Goal: Transaction & Acquisition: Book appointment/travel/reservation

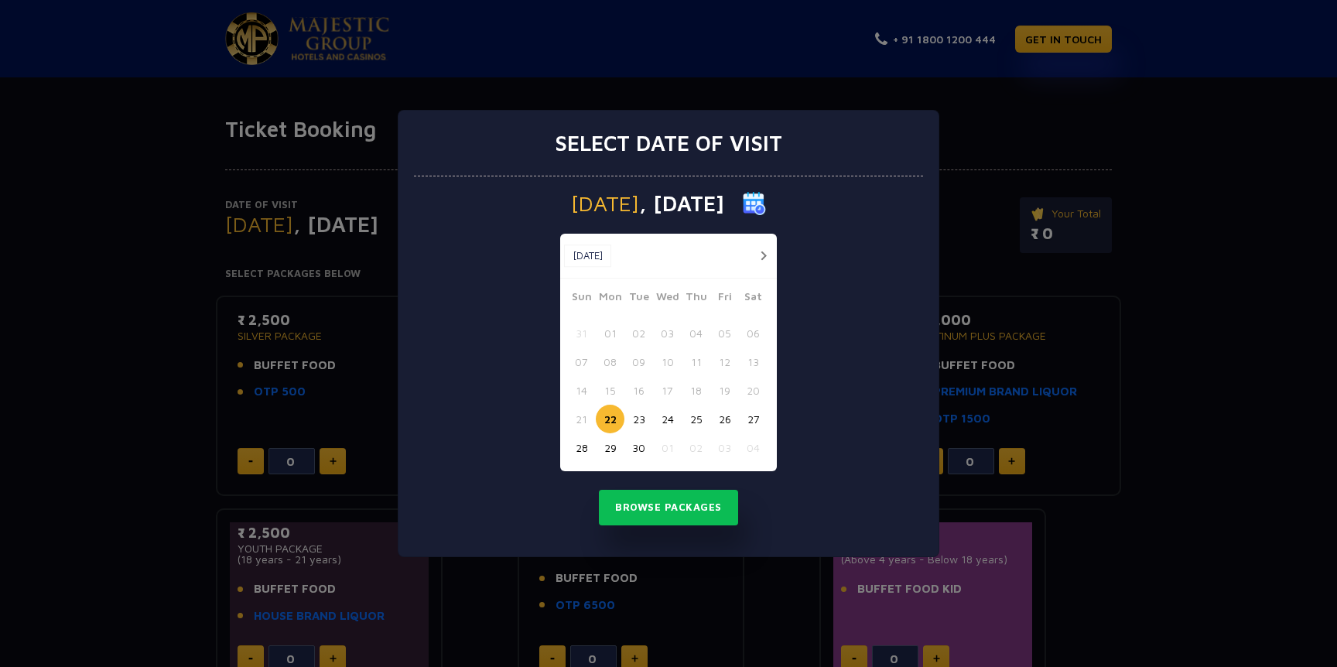
click at [585, 450] on button "28" at bounding box center [581, 447] width 29 height 29
click at [679, 517] on button "Browse Packages" at bounding box center [668, 508] width 139 height 36
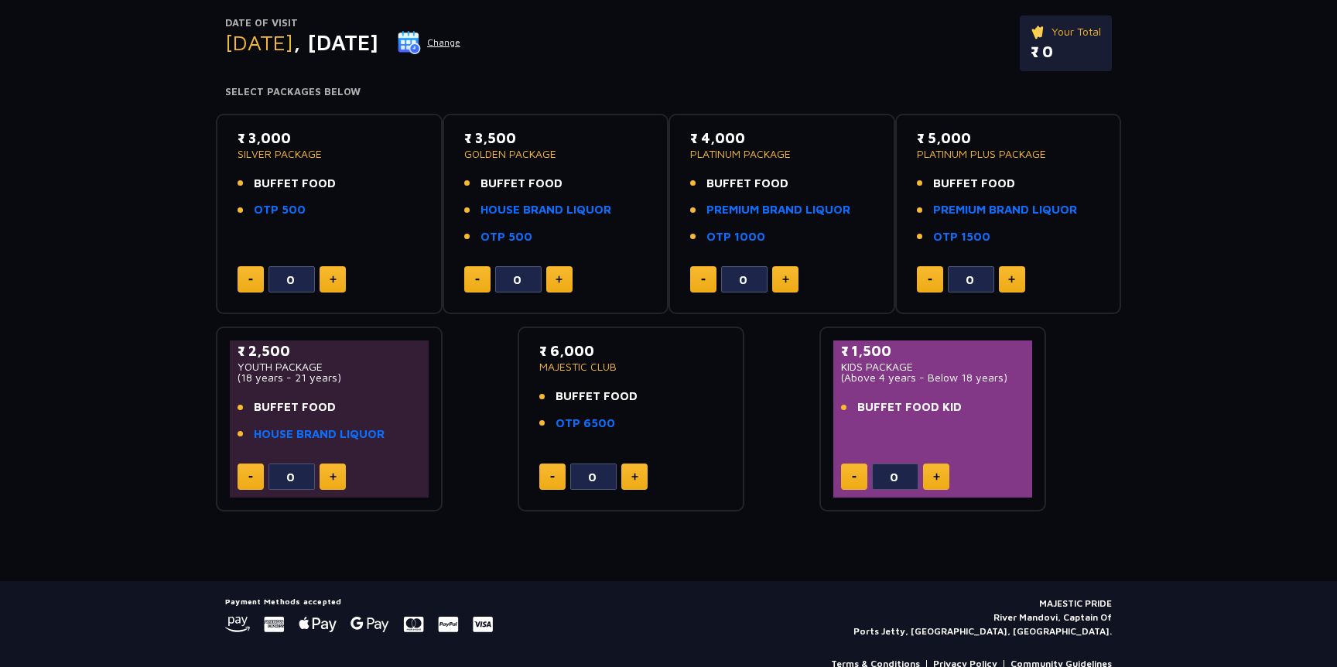
scroll to position [187, 0]
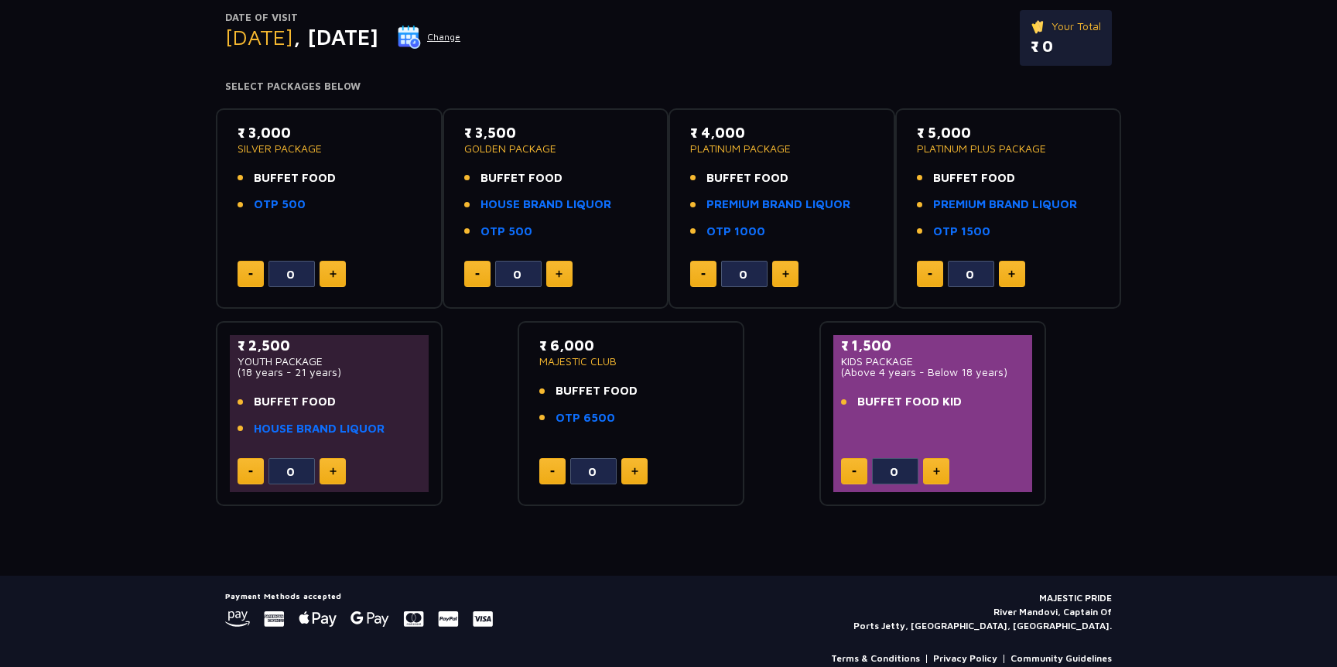
drag, startPoint x: 186, startPoint y: 602, endPoint x: 511, endPoint y: 617, distance: 324.5
click at [511, 617] on footer "Payment Methods accepted MAJESTIC PRIDE River Mandovi, Captain Of Ports Jetty, …" at bounding box center [668, 634] width 1337 height 117
drag, startPoint x: 511, startPoint y: 617, endPoint x: 258, endPoint y: 603, distance: 253.4
click at [258, 603] on div "Payment Methods accepted MAJESTIC PRIDE River Mandovi, Captain Of Ports Jetty, …" at bounding box center [668, 612] width 887 height 42
drag, startPoint x: 229, startPoint y: 593, endPoint x: 476, endPoint y: 624, distance: 248.7
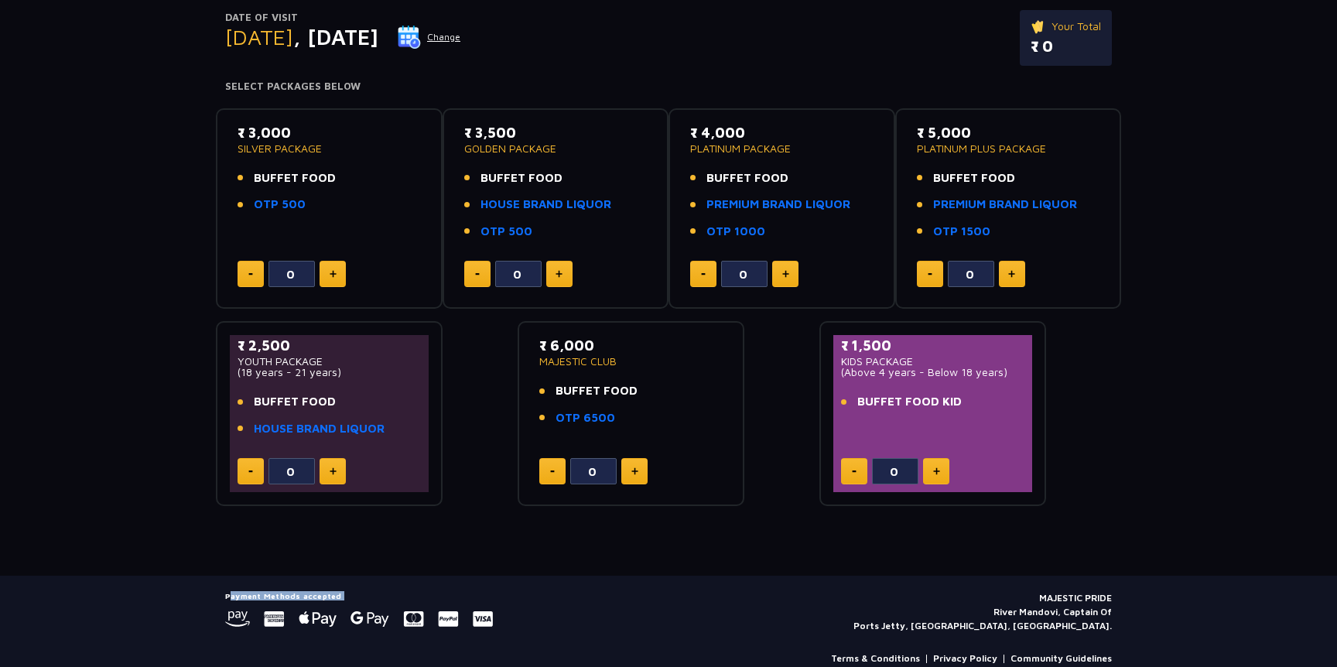
click at [476, 624] on div "Payment Methods accepted" at bounding box center [359, 609] width 268 height 36
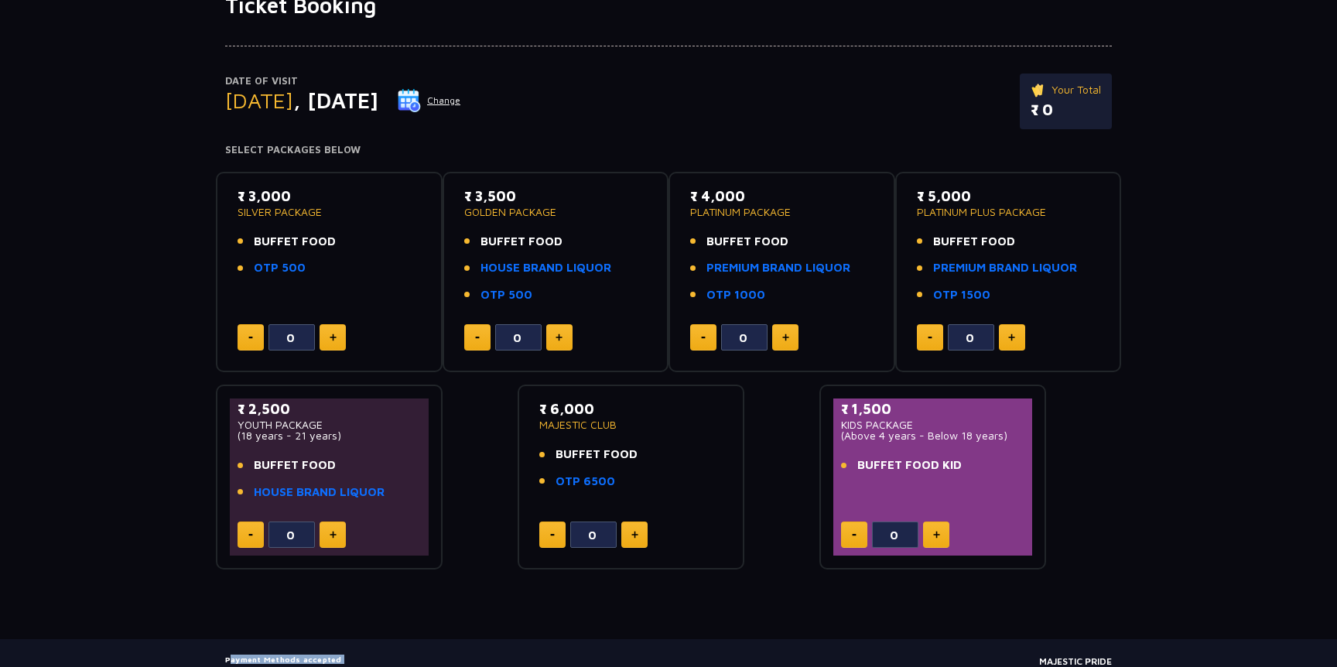
scroll to position [101, 0]
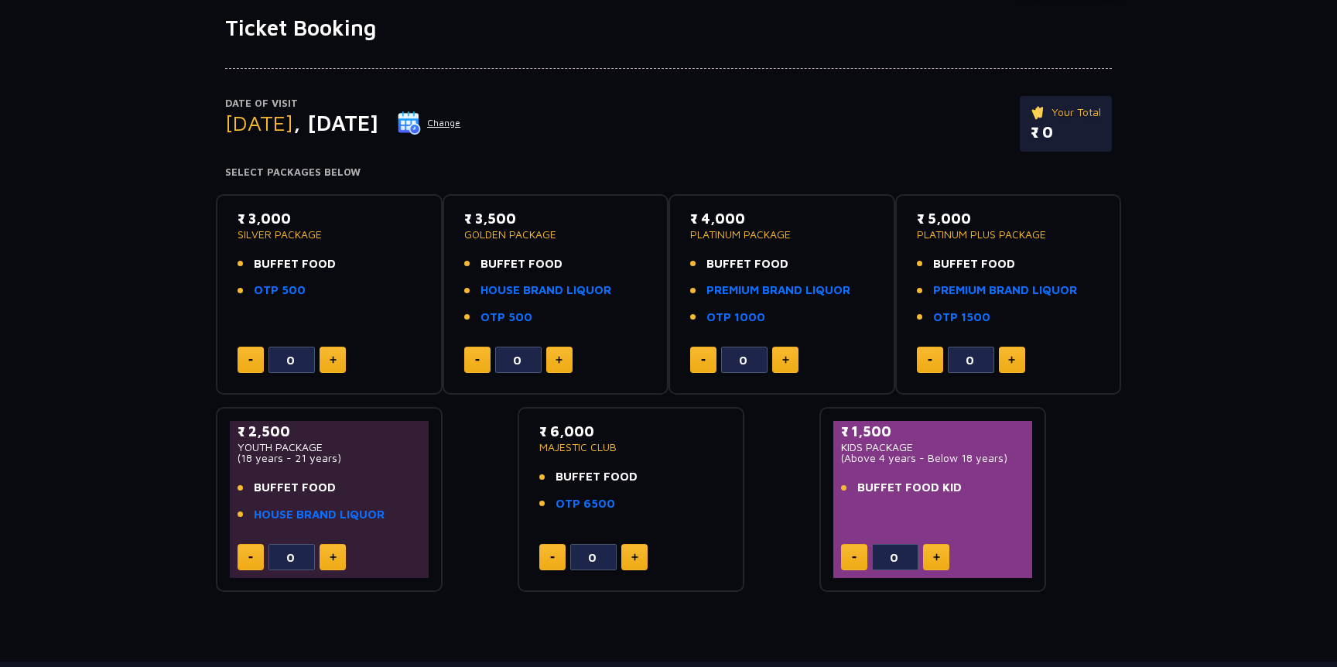
click at [383, 598] on div "Ticket Booking Date of Visit Sunday , 28 Sep 2025 Change Your Total ₹ 0 Select …" at bounding box center [668, 338] width 1337 height 647
drag, startPoint x: 676, startPoint y: 225, endPoint x: 838, endPoint y: 242, distance: 162.6
click at [838, 243] on div "₹ 4,000 PLATINUM PACKAGE BUFFET FOOD PREMIUM BRAND LIQUOR OTP 1000 0" at bounding box center [781, 294] width 227 height 201
drag, startPoint x: 923, startPoint y: 222, endPoint x: 1002, endPoint y: 227, distance: 79.0
click at [1002, 227] on p "₹ 5,000" at bounding box center [1008, 218] width 183 height 21
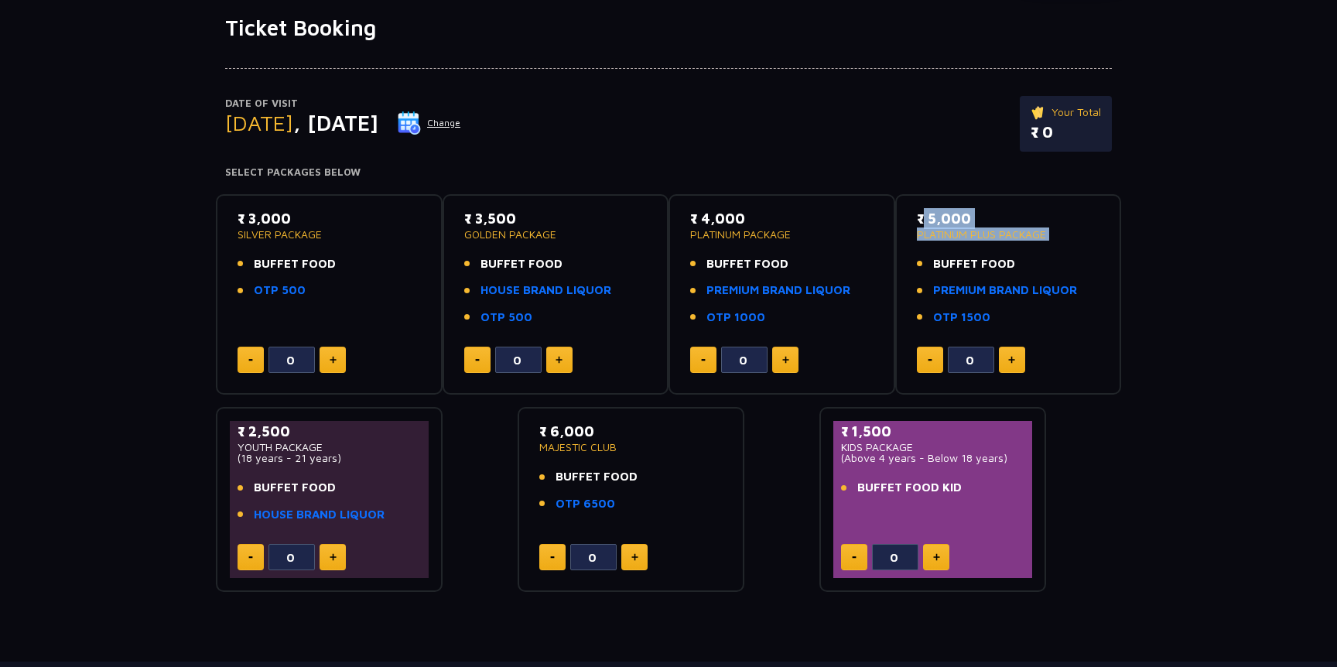
drag, startPoint x: 1047, startPoint y: 248, endPoint x: 903, endPoint y: 205, distance: 150.1
click at [903, 205] on div "₹ 5,000 PLATINUM PLUS PACKAGE BUFFET FOOD PREMIUM BRAND LIQUOR OTP 1500 0" at bounding box center [1008, 294] width 227 height 201
click at [928, 272] on ul "BUFFET FOOD PREMIUM BRAND LIQUOR OTP 1500" at bounding box center [1008, 290] width 183 height 71
drag, startPoint x: 911, startPoint y: 220, endPoint x: 1061, endPoint y: 237, distance: 150.2
click at [1061, 237] on div "₹ 5,000 PLATINUM PLUS PACKAGE BUFFET FOOD PREMIUM BRAND LIQUOR OTP 1500 0" at bounding box center [1008, 294] width 199 height 173
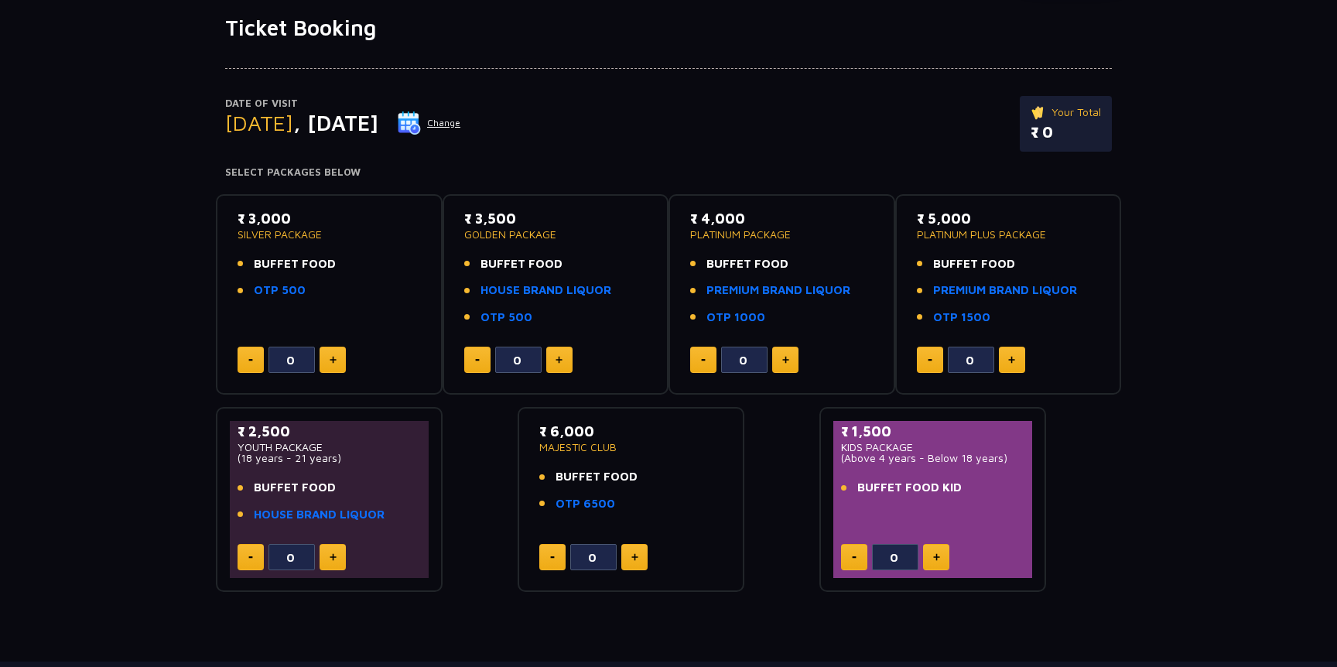
click at [1061, 237] on p "PLATINUM PLUS PACKAGE" at bounding box center [1008, 234] width 183 height 11
drag, startPoint x: 910, startPoint y: 217, endPoint x: 1058, endPoint y: 256, distance: 153.5
click at [1058, 257] on div "₹ 5,000 PLATINUM PLUS PACKAGE BUFFET FOOD PREMIUM BRAND LIQUOR OTP 1500 0" at bounding box center [1008, 294] width 199 height 173
click at [1058, 144] on div "Your Total ₹ 0" at bounding box center [1066, 124] width 92 height 56
click at [1051, 138] on p "₹ 0" at bounding box center [1065, 132] width 70 height 23
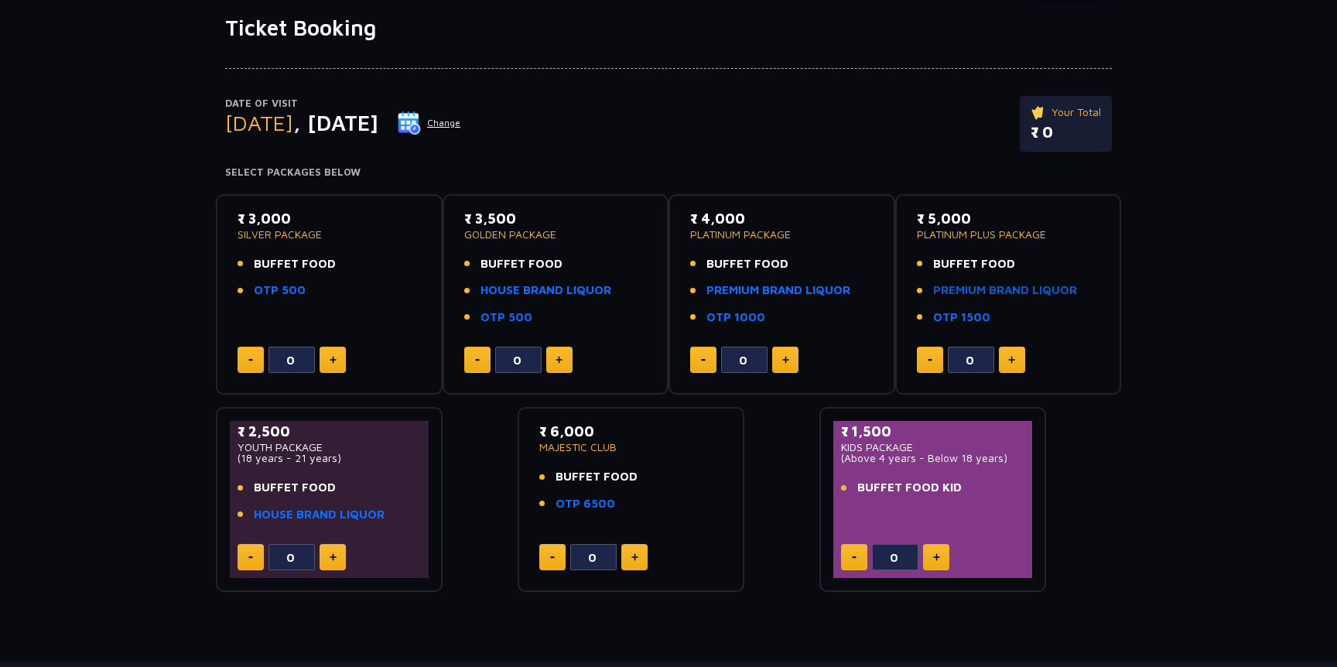
click at [1015, 296] on link "PREMIUM BRAND LIQUOR" at bounding box center [1005, 291] width 144 height 18
drag, startPoint x: 585, startPoint y: 480, endPoint x: 633, endPoint y: 480, distance: 48.0
click at [633, 480] on span "BUFFET FOOD" at bounding box center [596, 477] width 82 height 18
click at [767, 536] on div "₹ 3,000 SILVER PACKAGE BUFFET FOOD OTP 500 0 ₹ 3,500 GOLDEN PACKAGE BUFFET FOOD…" at bounding box center [668, 387] width 905 height 411
drag, startPoint x: 548, startPoint y: 446, endPoint x: 674, endPoint y: 446, distance: 126.1
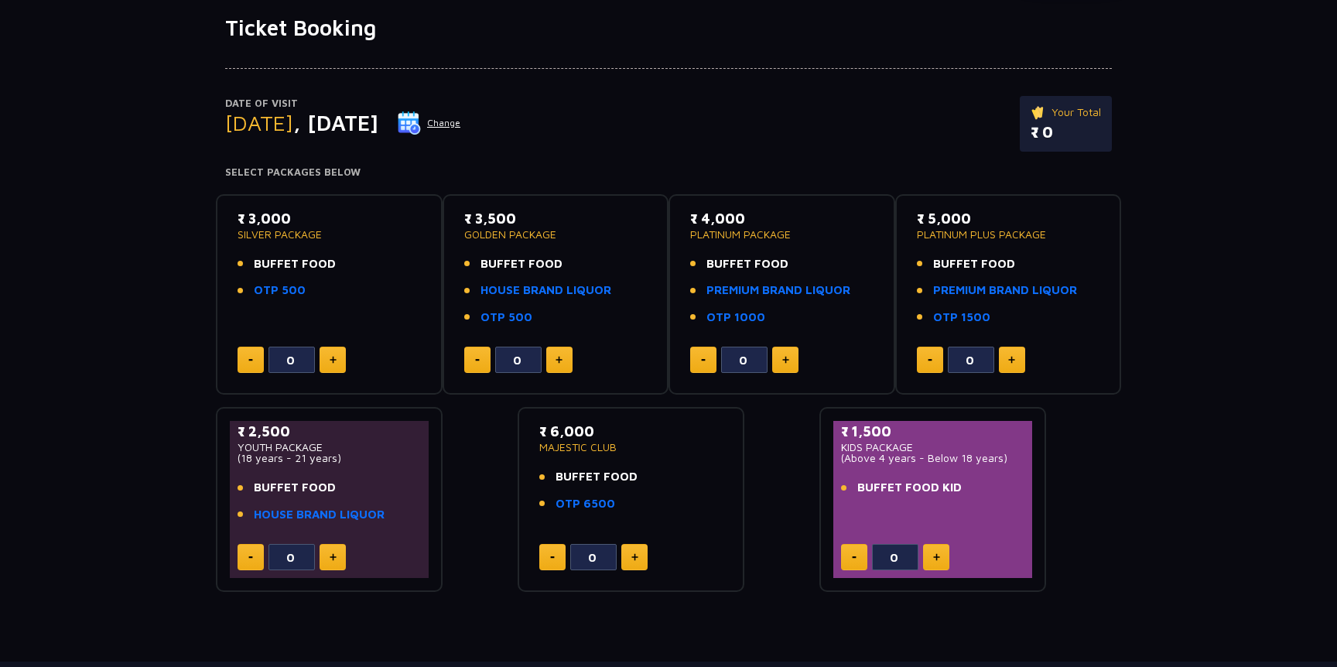
click at [674, 446] on p "MAJESTIC CLUB" at bounding box center [630, 447] width 183 height 11
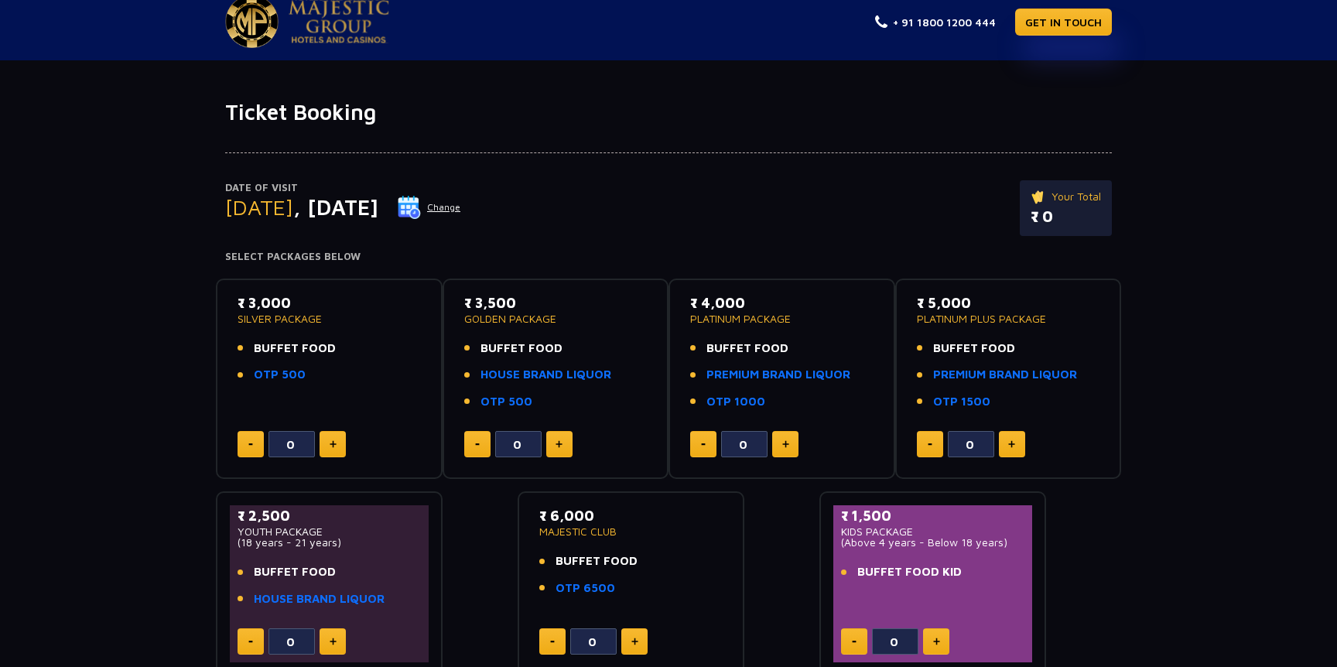
scroll to position [0, 0]
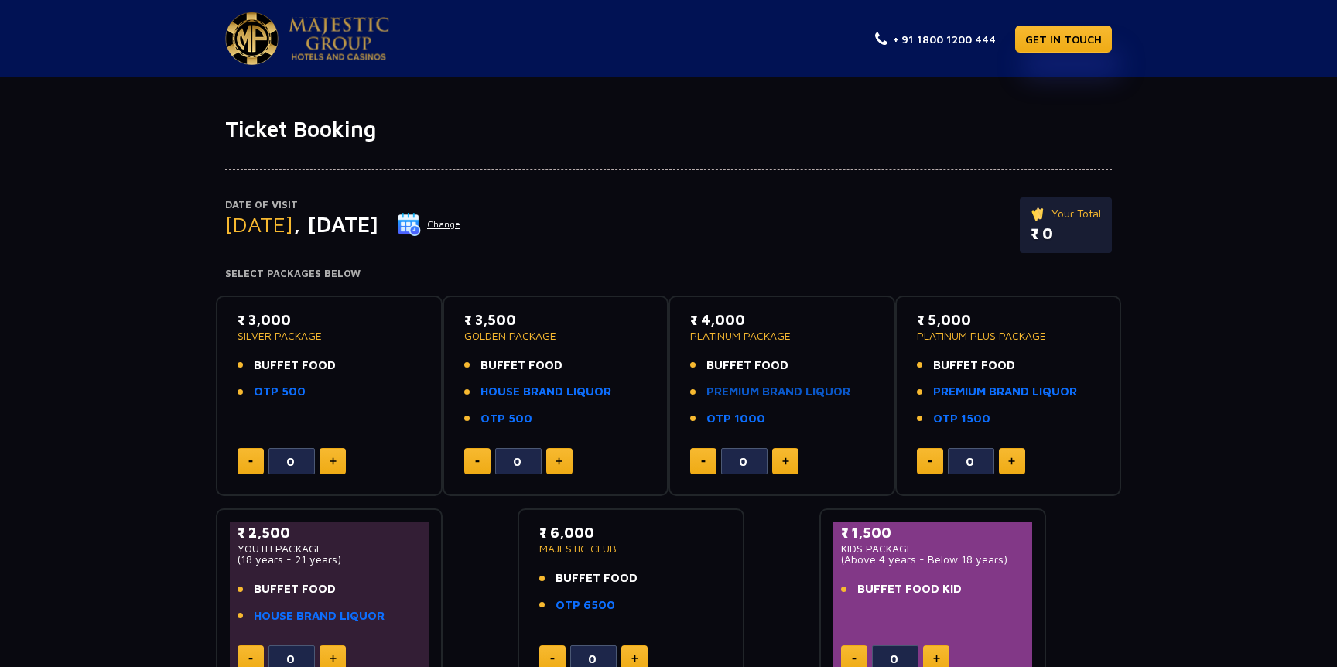
click at [792, 399] on link "PREMIUM BRAND LIQUOR" at bounding box center [778, 392] width 144 height 18
click at [791, 394] on link "PREMIUM BRAND LIQUOR" at bounding box center [778, 392] width 144 height 18
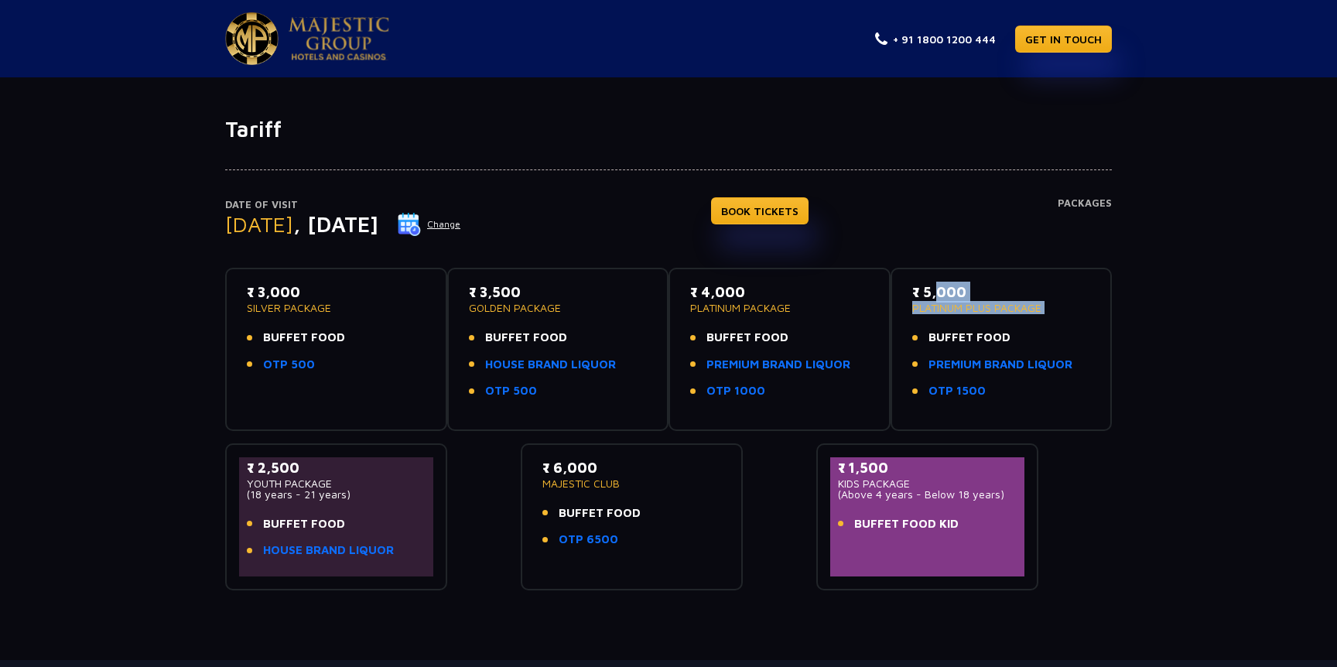
drag, startPoint x: 933, startPoint y: 295, endPoint x: 1062, endPoint y: 332, distance: 134.4
click at [1062, 332] on div "₹ 5,000 PLATINUM PLUS PACKAGE BUFFET FOOD PREMIUM BRAND LIQUOR OTP 1500" at bounding box center [1001, 346] width 179 height 128
click at [1062, 331] on li "BUFFET FOOD" at bounding box center [1001, 338] width 179 height 18
click at [1044, 364] on link "PREMIUM BRAND LIQUOR" at bounding box center [1000, 365] width 144 height 18
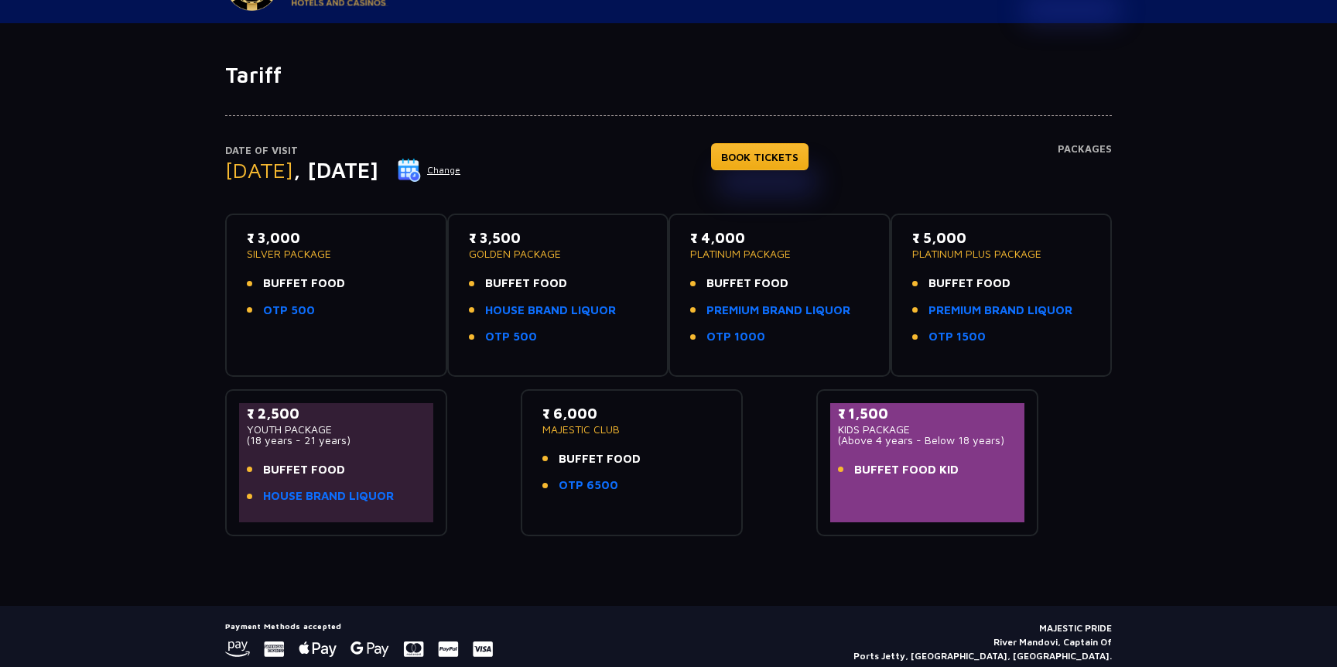
scroll to position [58, 0]
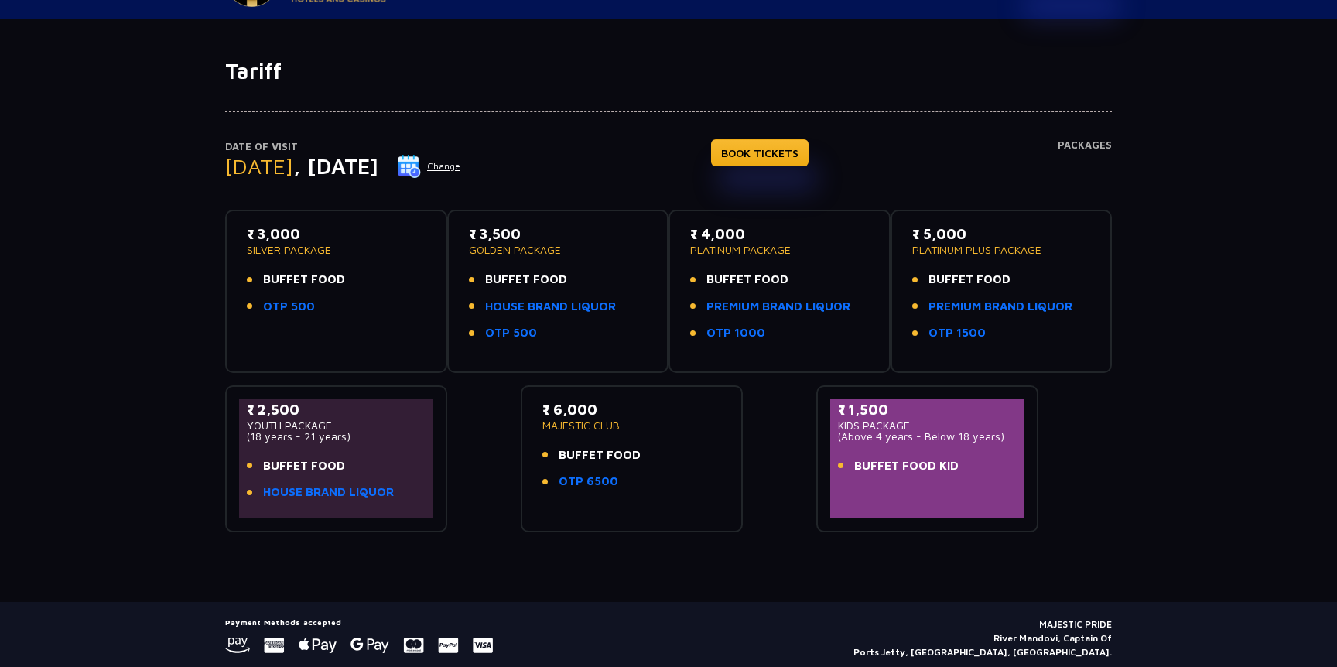
click at [1070, 136] on div "Date of Visit Sunday , 28 Sep 2025 Change BOOK TICKETS Packages ₹ 3,000 SILVER …" at bounding box center [668, 308] width 905 height 448
click at [1070, 143] on h4 "Packages" at bounding box center [1085, 167] width 54 height 56
click at [1000, 306] on link "PREMIUM BRAND LIQUOR" at bounding box center [1000, 307] width 144 height 18
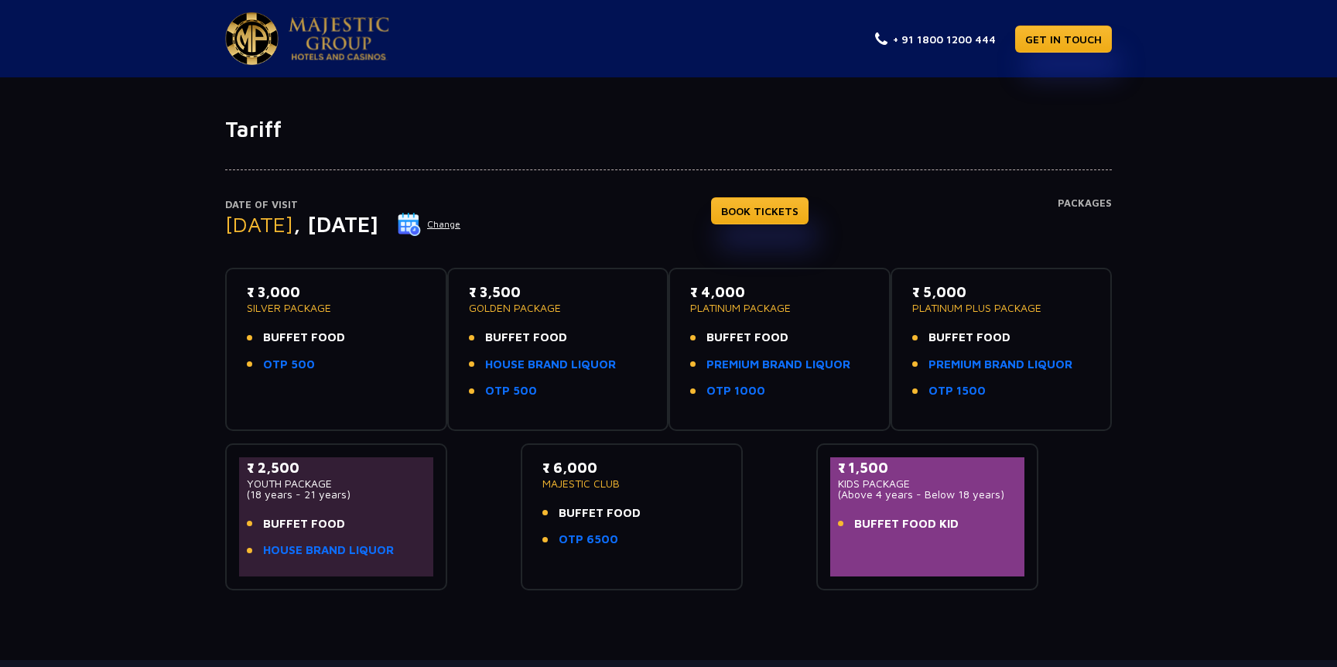
drag, startPoint x: 574, startPoint y: 490, endPoint x: 626, endPoint y: 501, distance: 53.1
click at [626, 501] on div "₹ 6,000 MAJESTIC CLUB BUFFET FOOD OTP 6500" at bounding box center [631, 507] width 179 height 101
drag, startPoint x: 568, startPoint y: 508, endPoint x: 634, endPoint y: 516, distance: 67.1
click at [634, 516] on span "BUFFET FOOD" at bounding box center [600, 513] width 82 height 18
click at [690, 514] on li "BUFFET FOOD" at bounding box center [631, 513] width 179 height 18
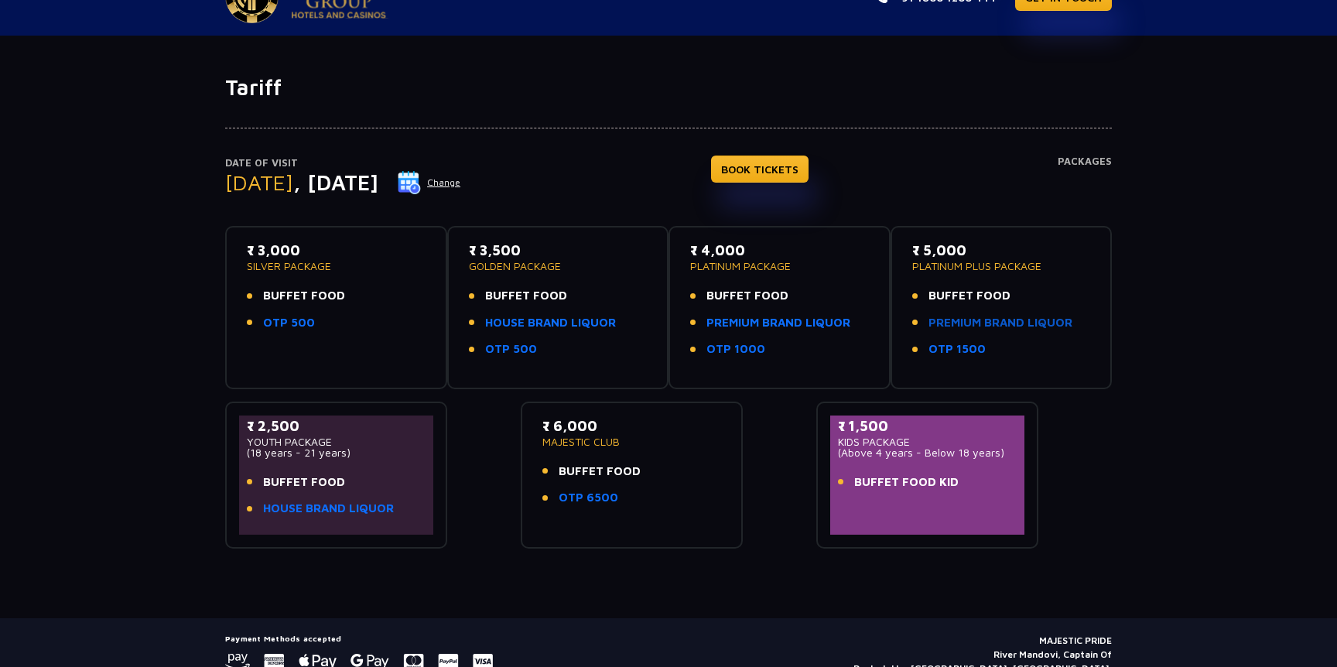
scroll to position [38, 0]
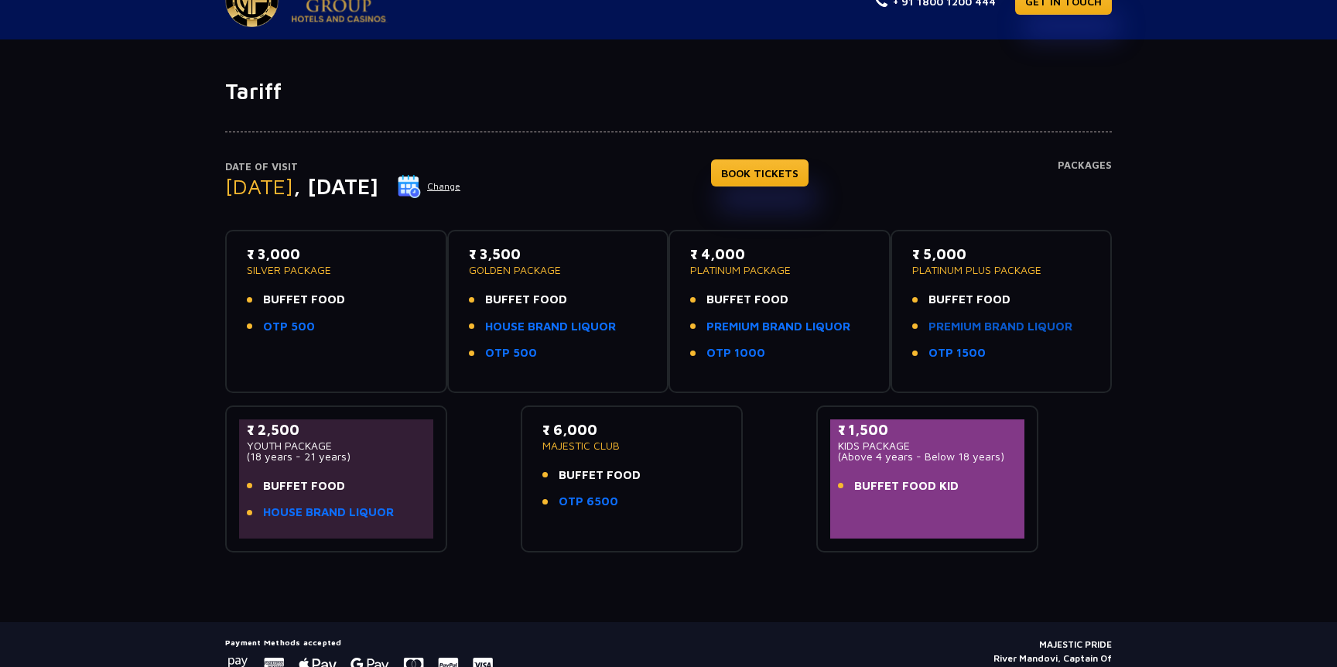
click at [994, 320] on link "PREMIUM BRAND LIQUOR" at bounding box center [1000, 327] width 144 height 18
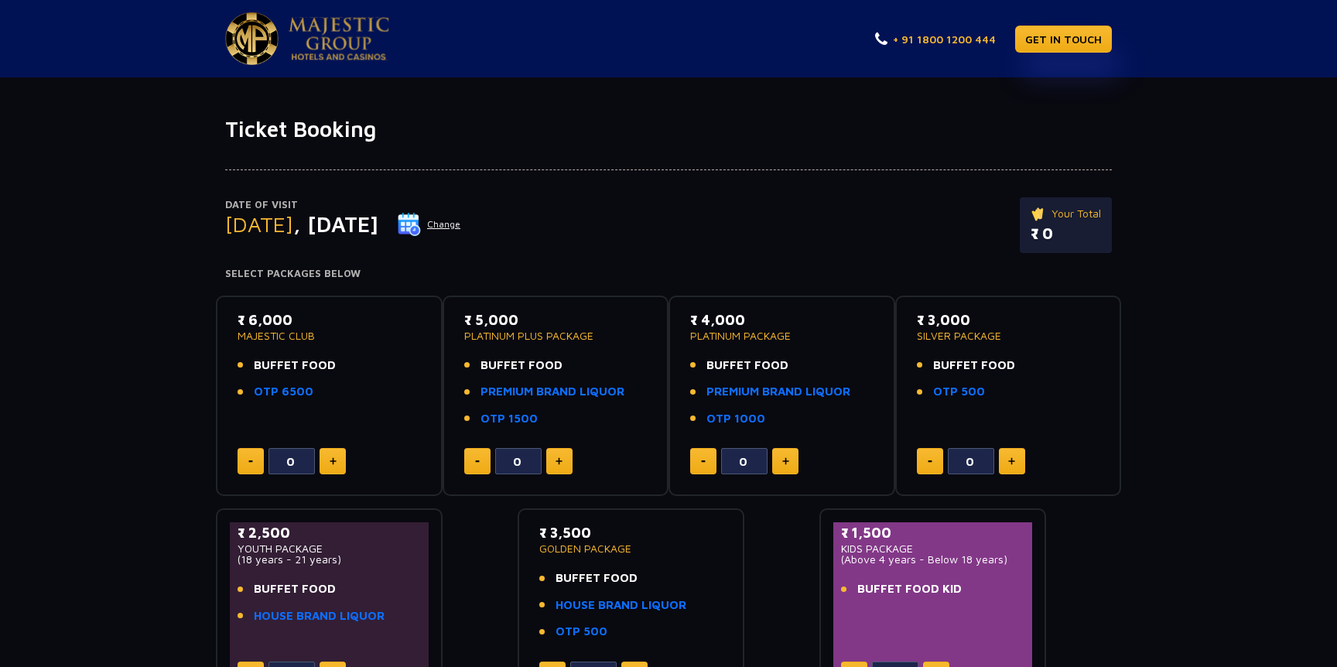
click at [923, 36] on link "+ 91 1800 1200 444" at bounding box center [935, 39] width 121 height 16
